Goal: Navigation & Orientation: Find specific page/section

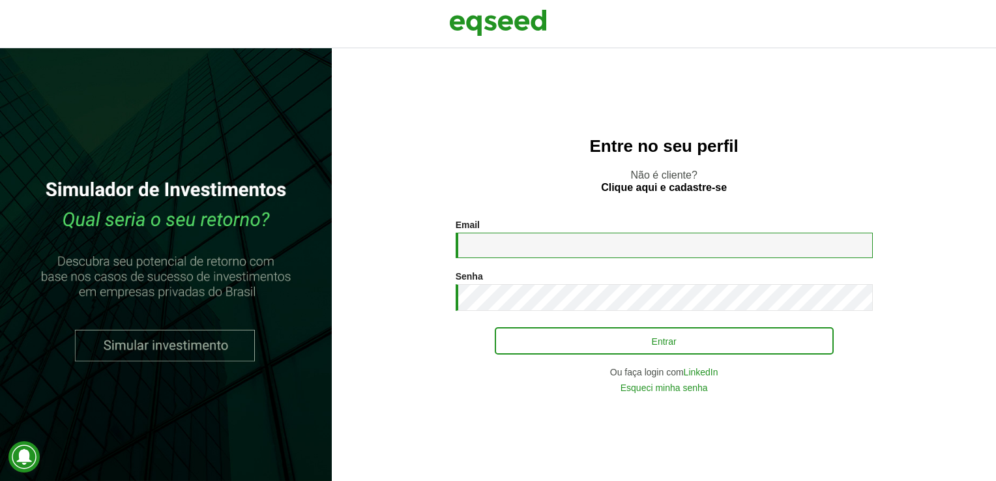
type input "**********"
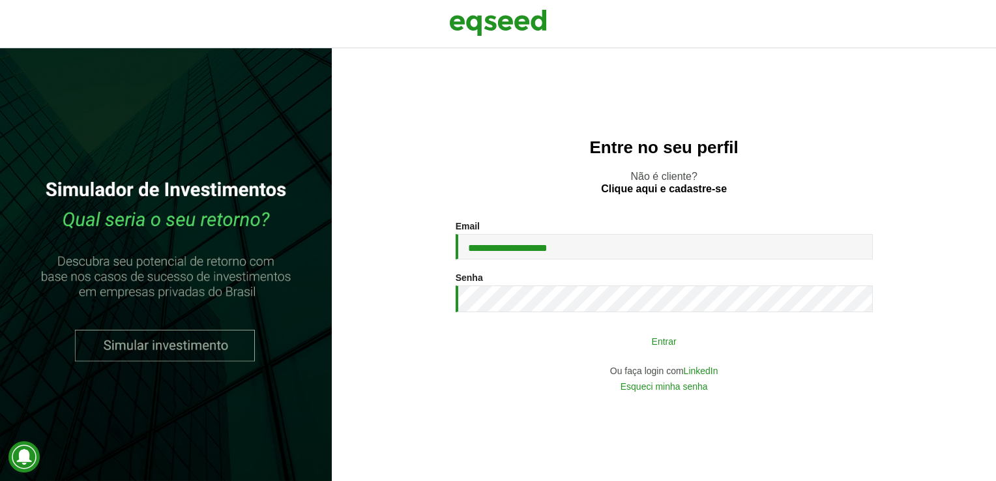
click at [614, 340] on button "Entrar" at bounding box center [664, 340] width 339 height 25
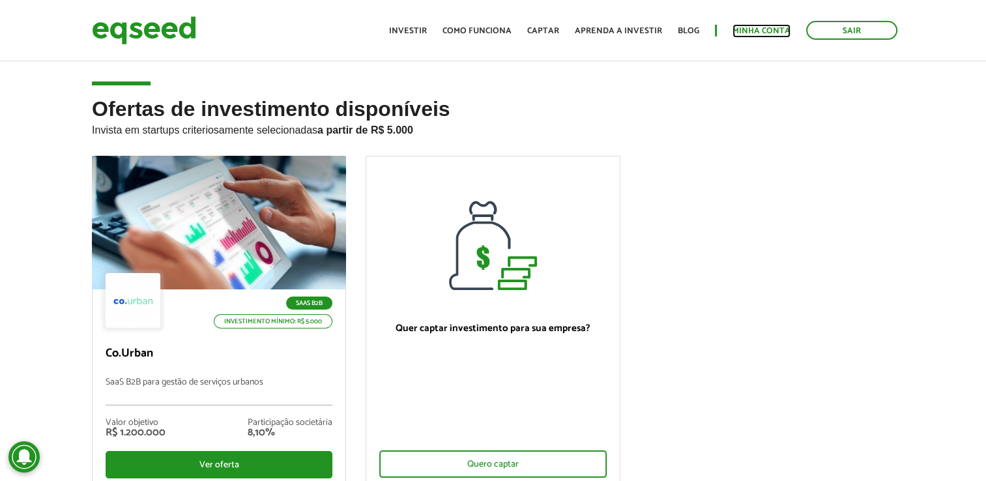
click at [746, 31] on link "Minha conta" at bounding box center [762, 31] width 58 height 8
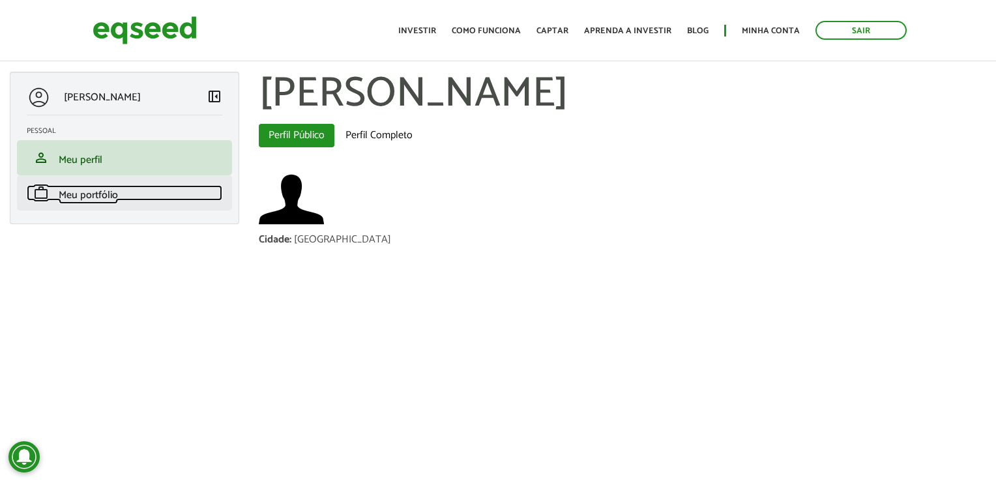
click at [104, 194] on span "Meu portfólio" at bounding box center [88, 195] width 59 height 18
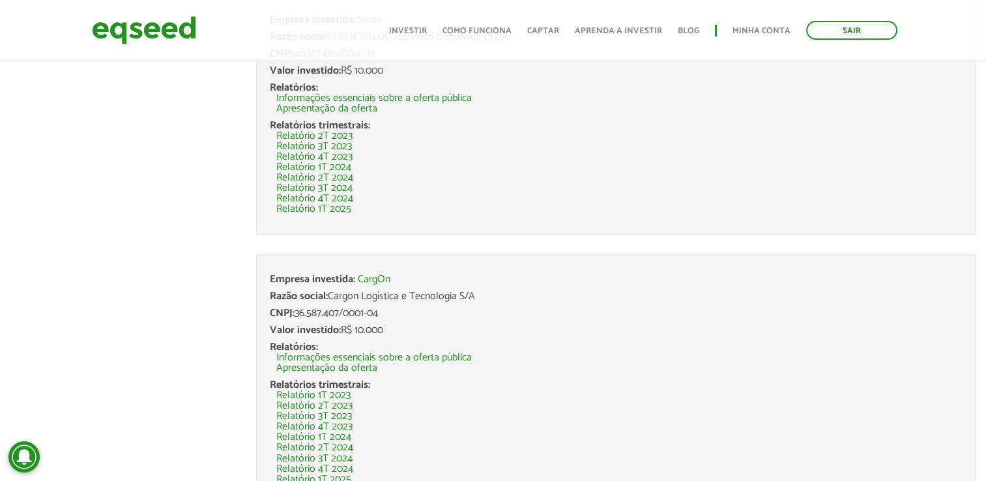
scroll to position [2083, 0]
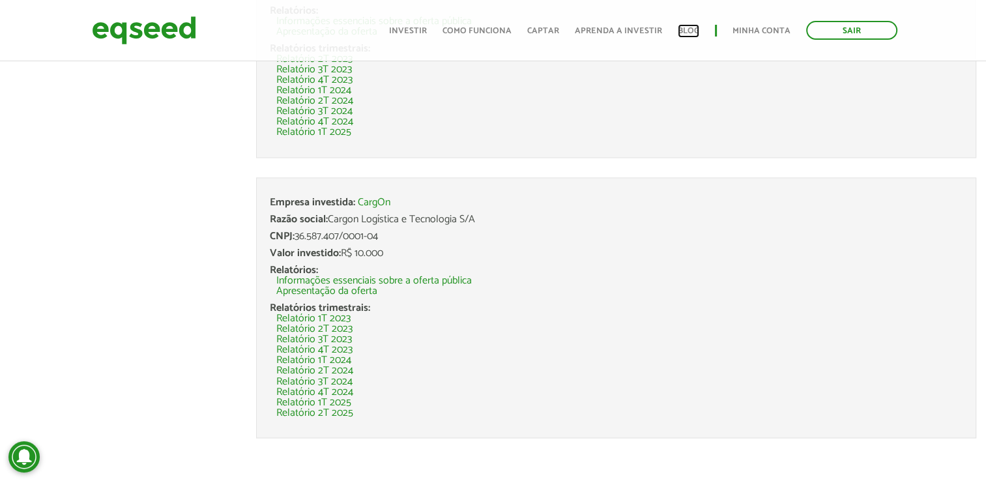
click at [691, 27] on link "Blog" at bounding box center [689, 31] width 22 height 8
click at [458, 29] on link "Como funciona" at bounding box center [477, 31] width 69 height 8
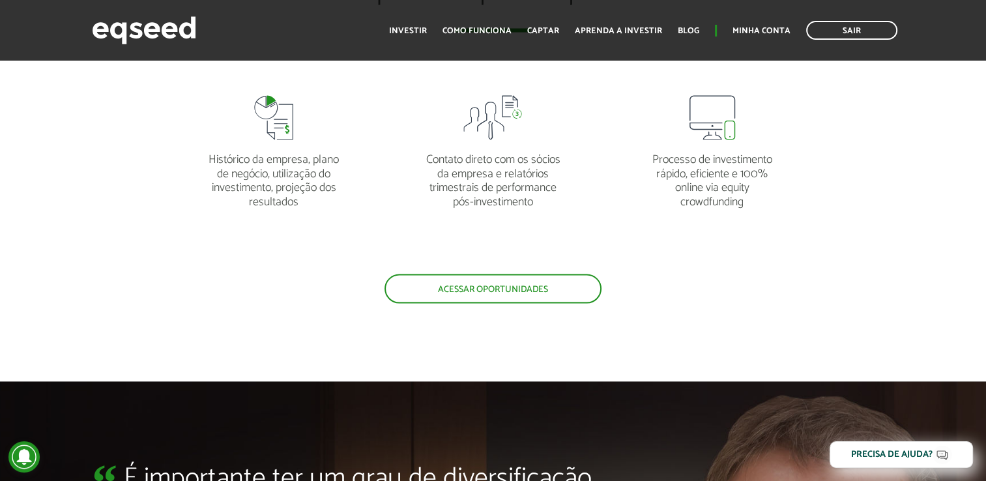
scroll to position [2633, 0]
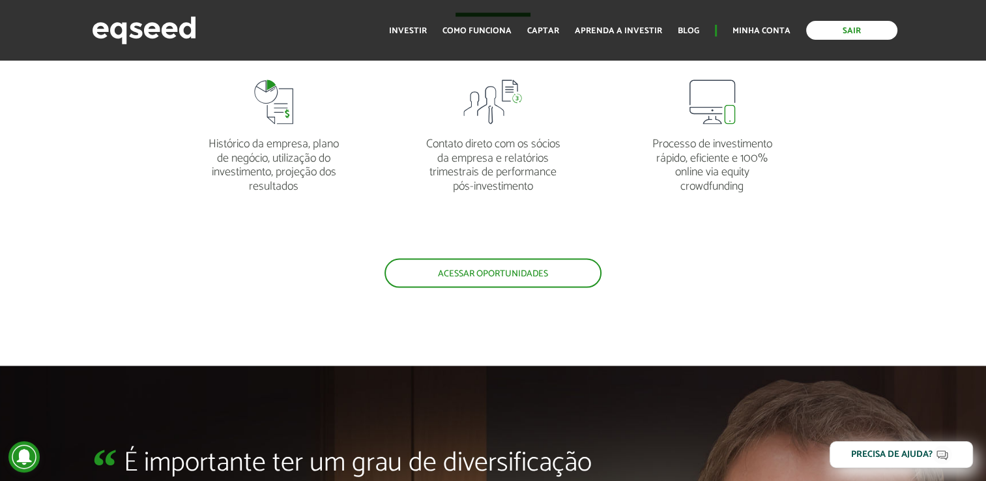
click at [823, 31] on link "Sair" at bounding box center [851, 30] width 91 height 19
